Goal: Navigation & Orientation: Find specific page/section

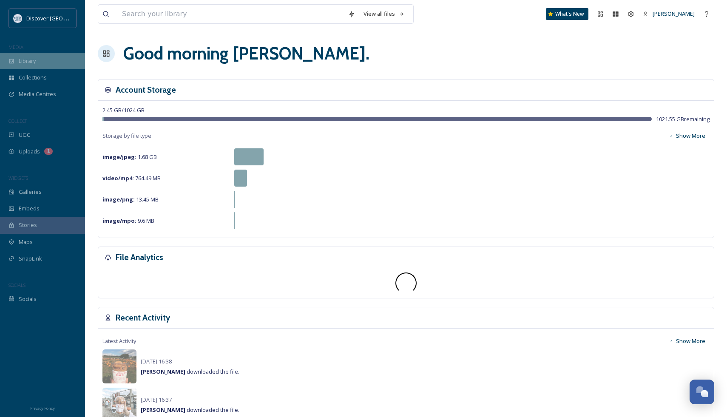
click at [49, 66] on div "Library" at bounding box center [42, 61] width 85 height 17
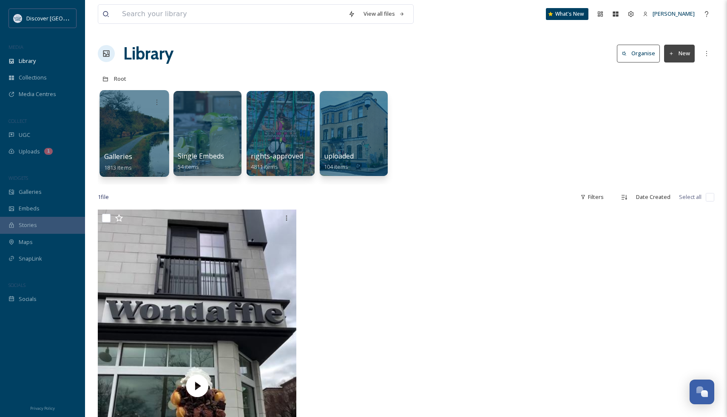
click at [128, 172] on div at bounding box center [134, 133] width 69 height 87
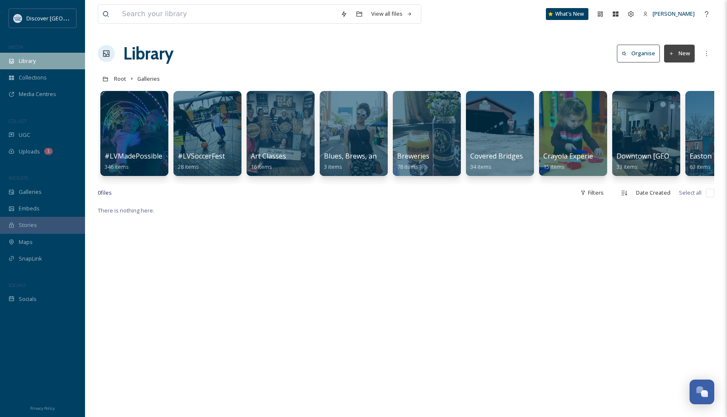
click at [41, 63] on div "Library" at bounding box center [42, 61] width 85 height 17
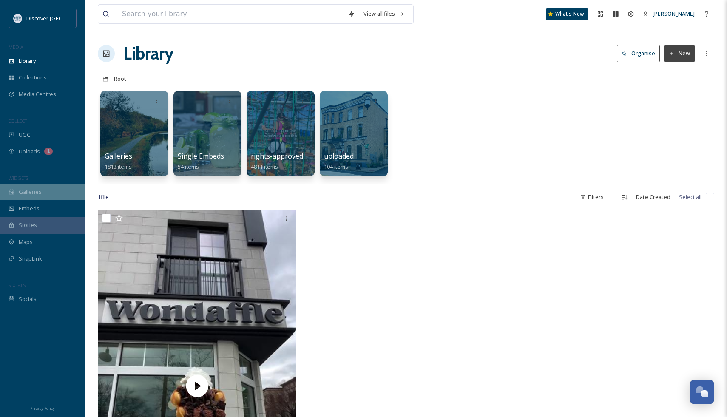
click at [47, 187] on div "Galleries" at bounding box center [42, 192] width 85 height 17
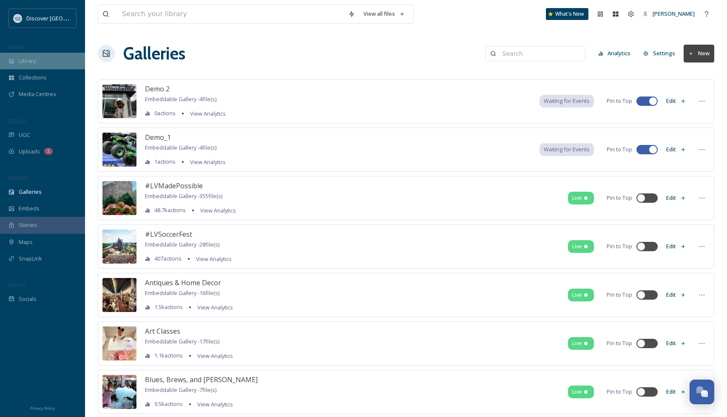
click at [28, 56] on div "Library" at bounding box center [42, 61] width 85 height 17
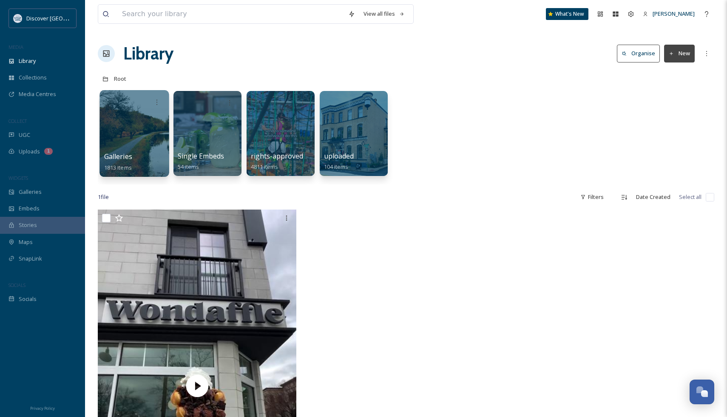
click at [154, 146] on div at bounding box center [134, 133] width 69 height 87
